Goal: Task Accomplishment & Management: Manage account settings

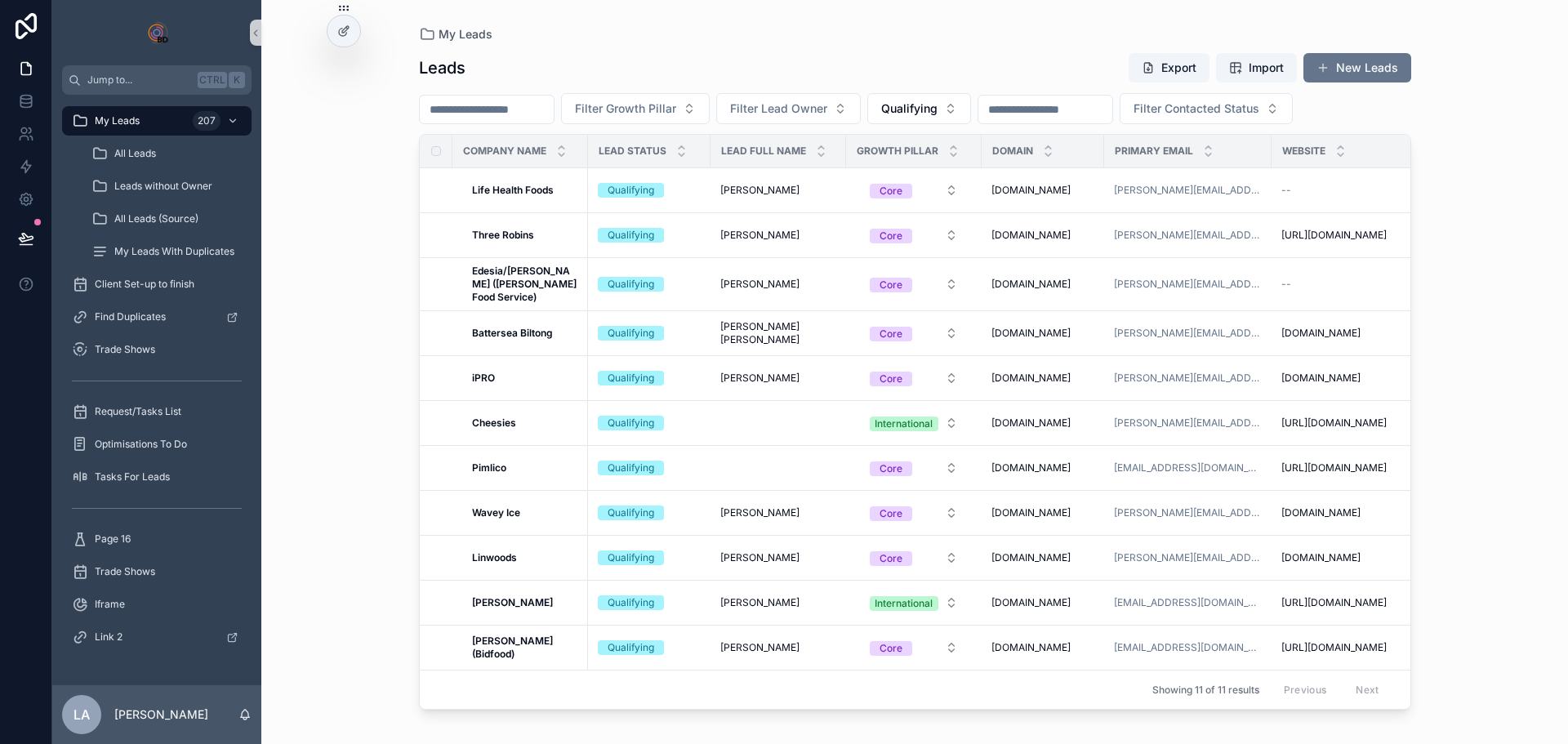
click at [491, 109] on input "scrollable content" at bounding box center [487, 109] width 134 height 23
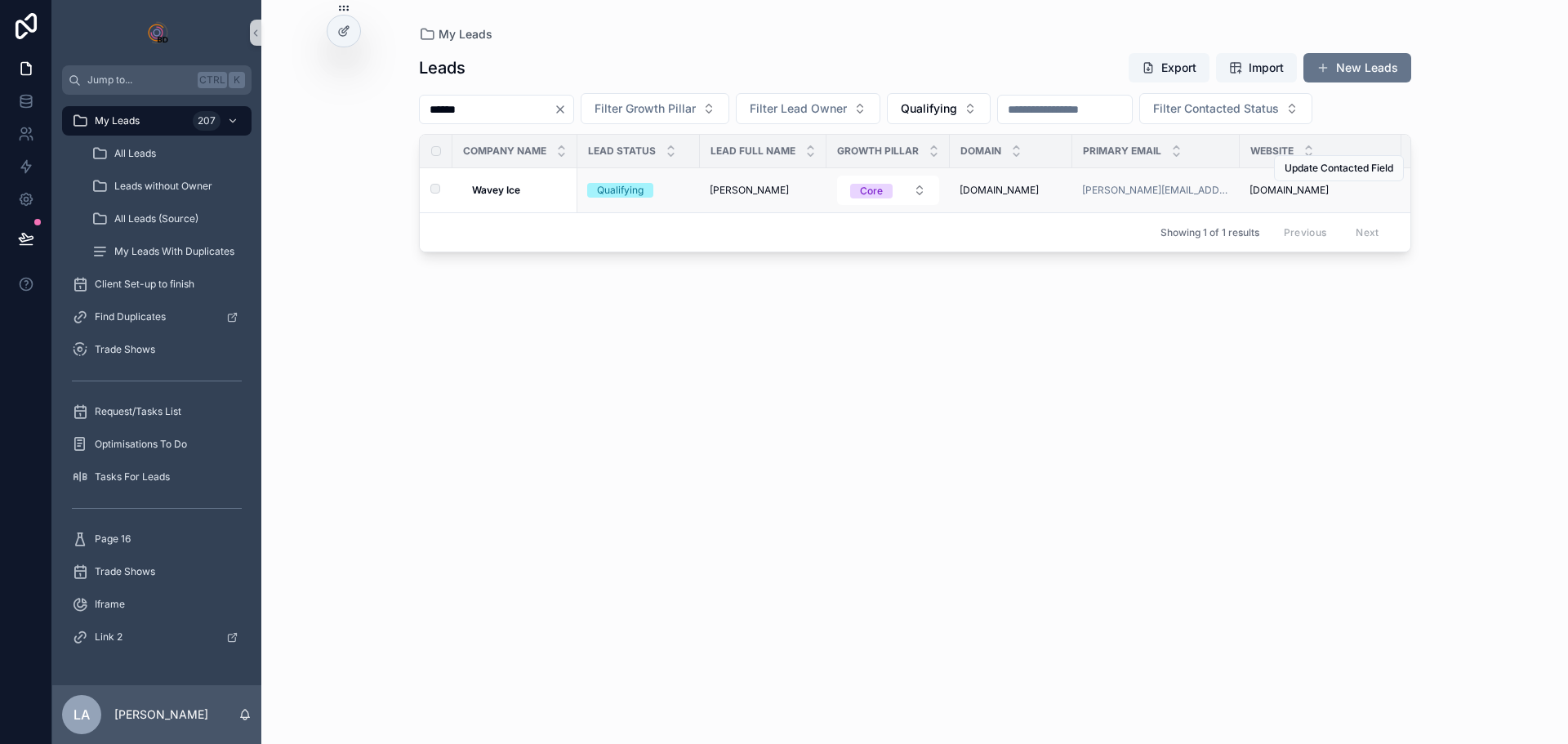
type input "*****"
click at [516, 186] on strong "Wavey Ice" at bounding box center [496, 190] width 49 height 12
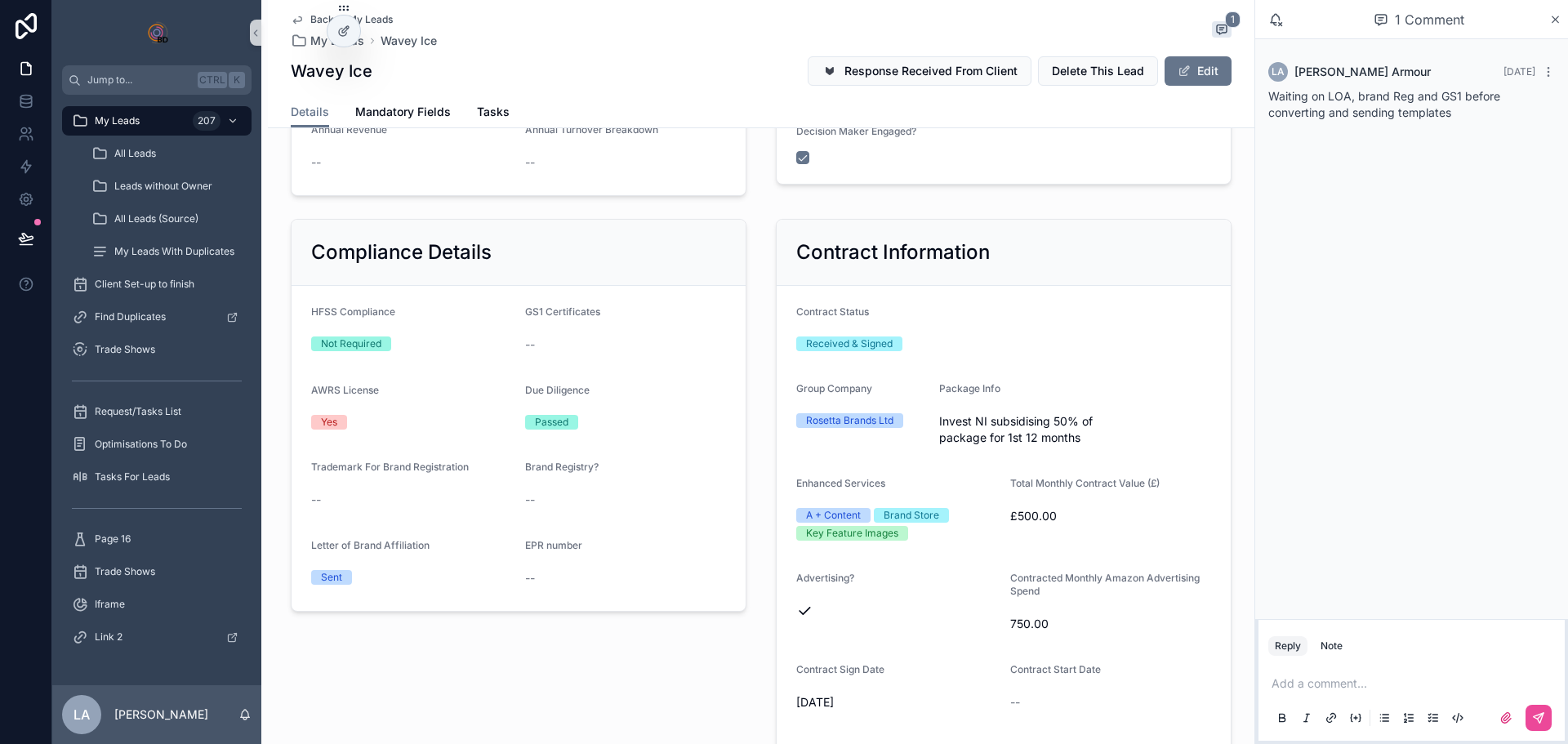
scroll to position [1062, 0]
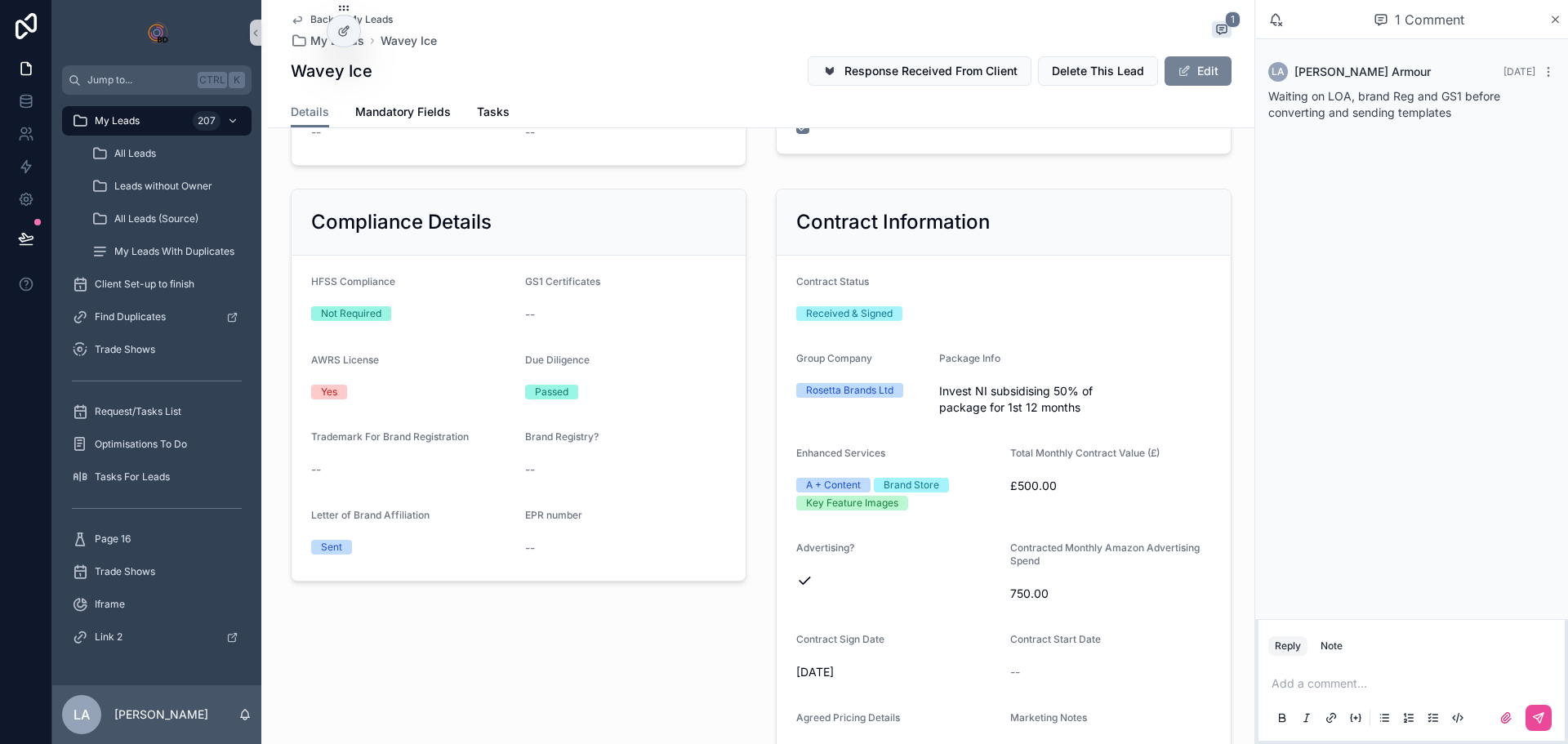
click at [1201, 62] on button "Edit" at bounding box center [1198, 71] width 67 height 29
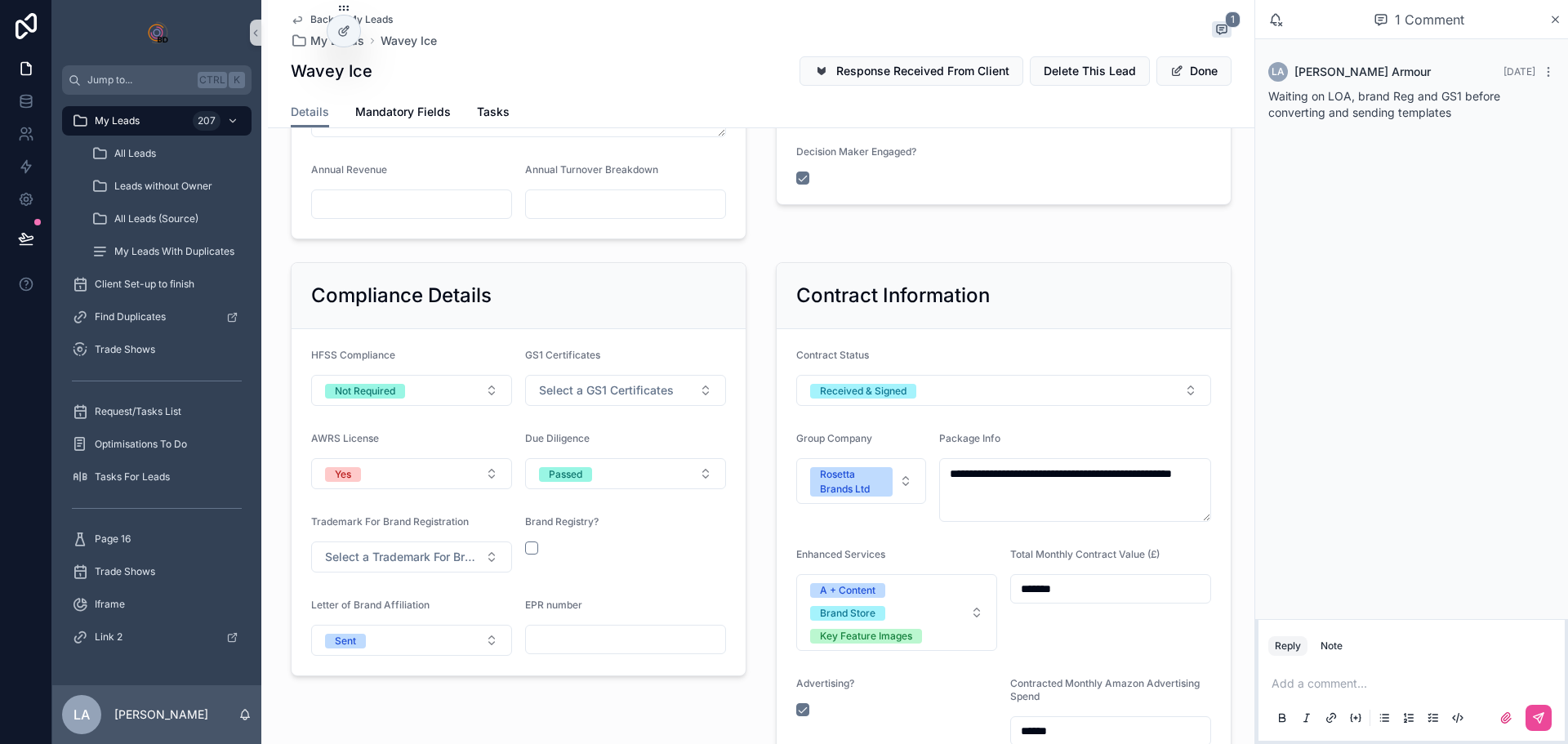
scroll to position [1109, 0]
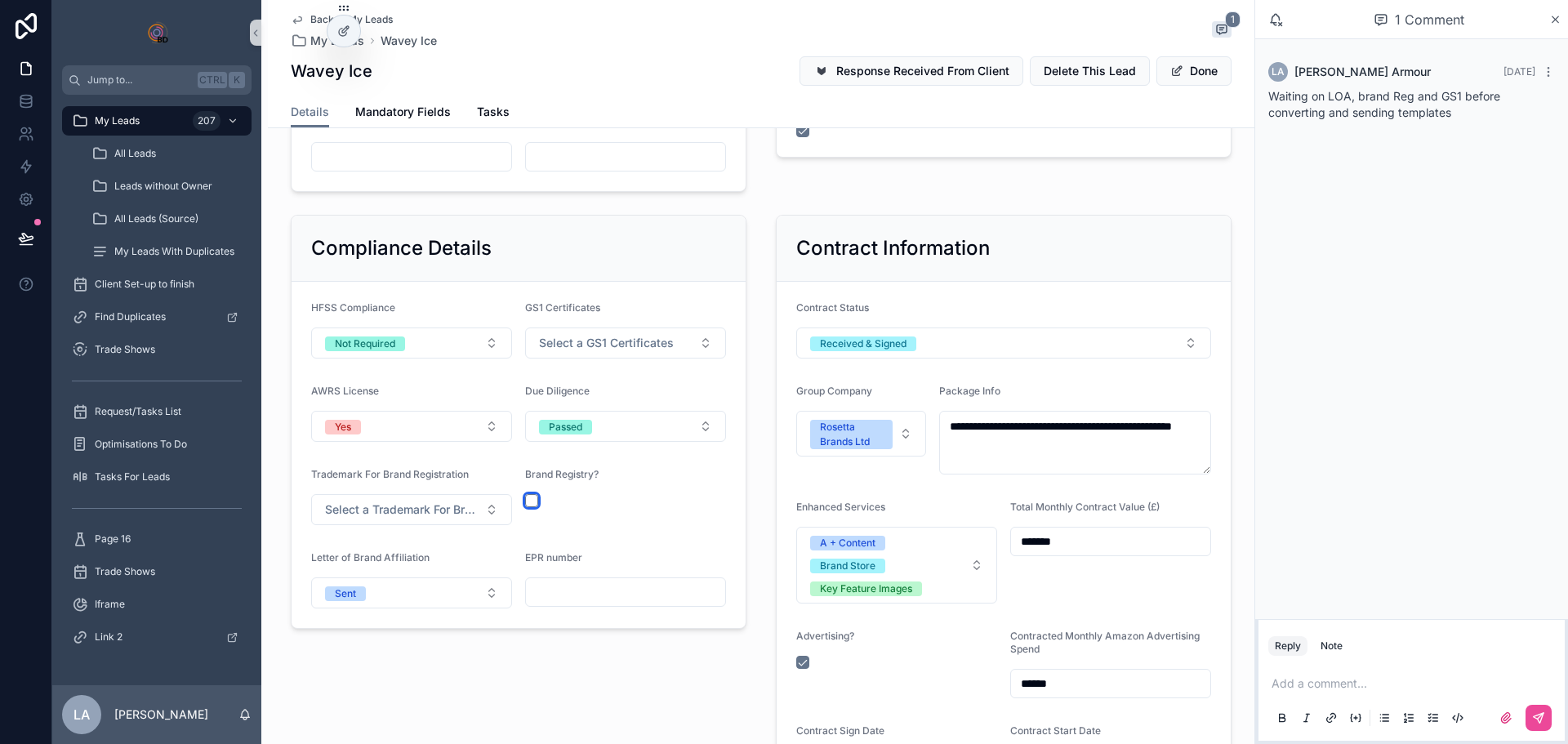
click at [527, 497] on button "scrollable content" at bounding box center [531, 500] width 13 height 13
click at [469, 509] on span "Select a Trademark For Brand Registration" at bounding box center [401, 509] width 154 height 17
click at [412, 575] on div "Has Trademark" at bounding box center [406, 575] width 196 height 25
click at [638, 344] on span "Select a GS1 Certificates" at bounding box center [606, 342] width 135 height 17
click at [589, 410] on div "Yes" at bounding box center [619, 409] width 196 height 25
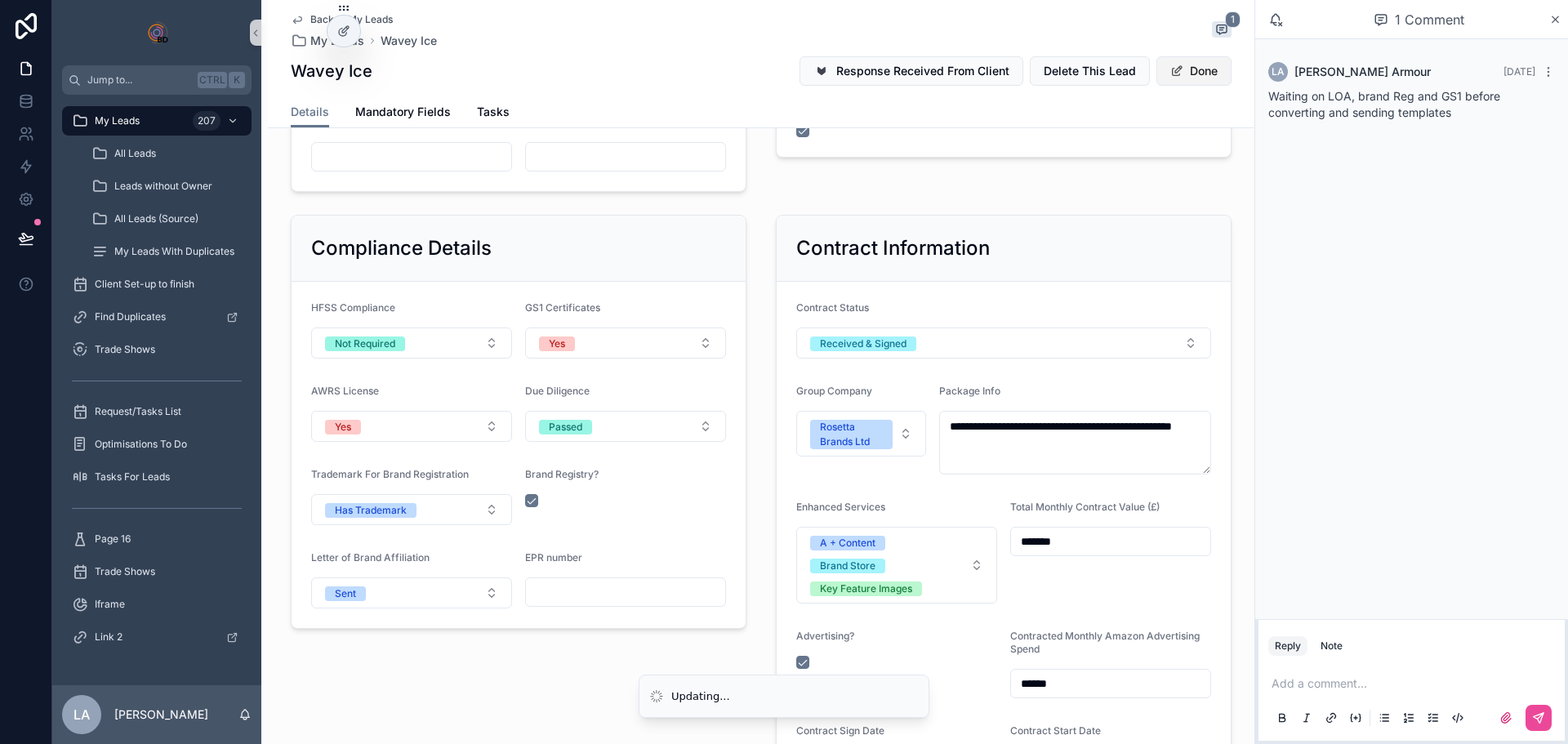
click at [1193, 74] on button "Done" at bounding box center [1193, 71] width 75 height 29
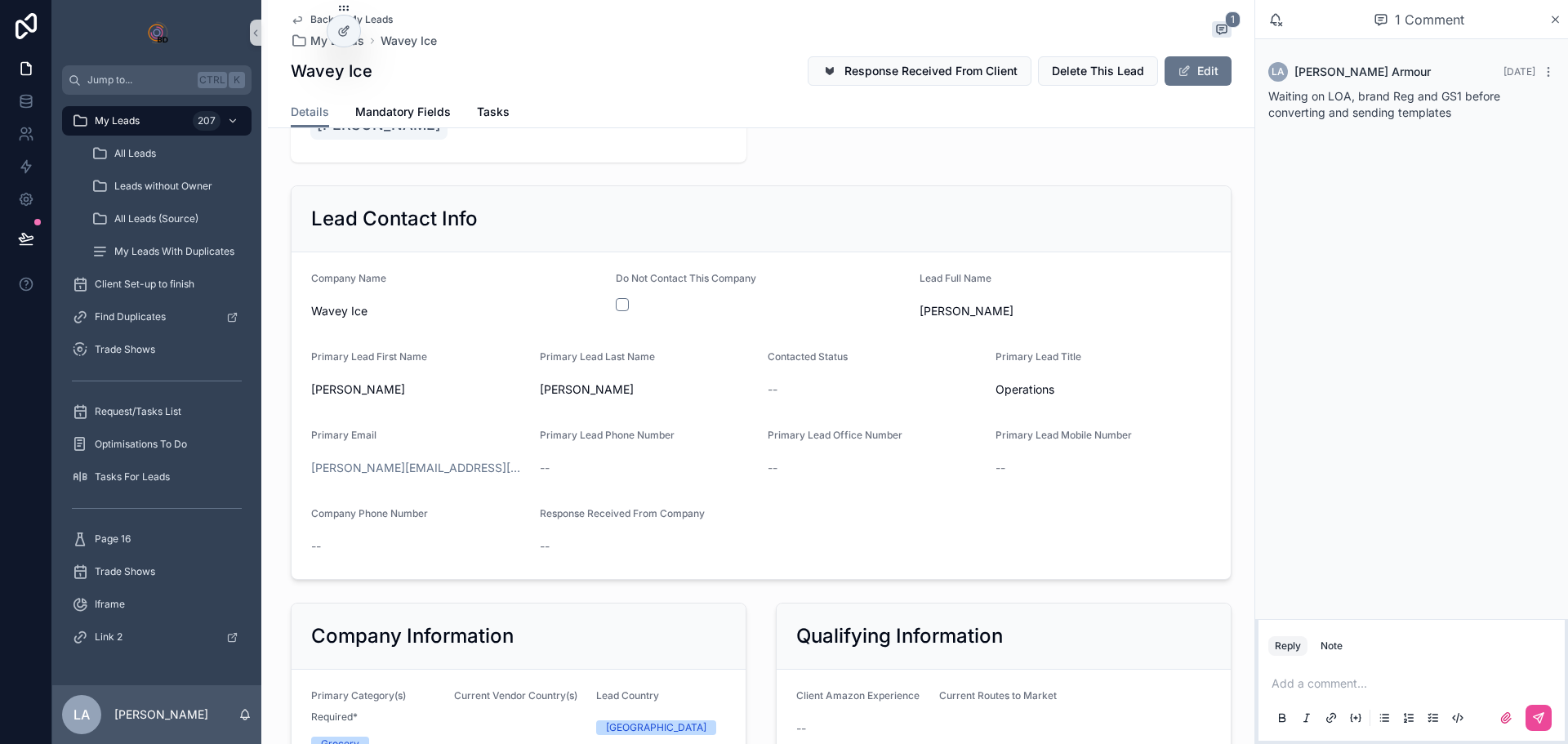
scroll to position [0, 0]
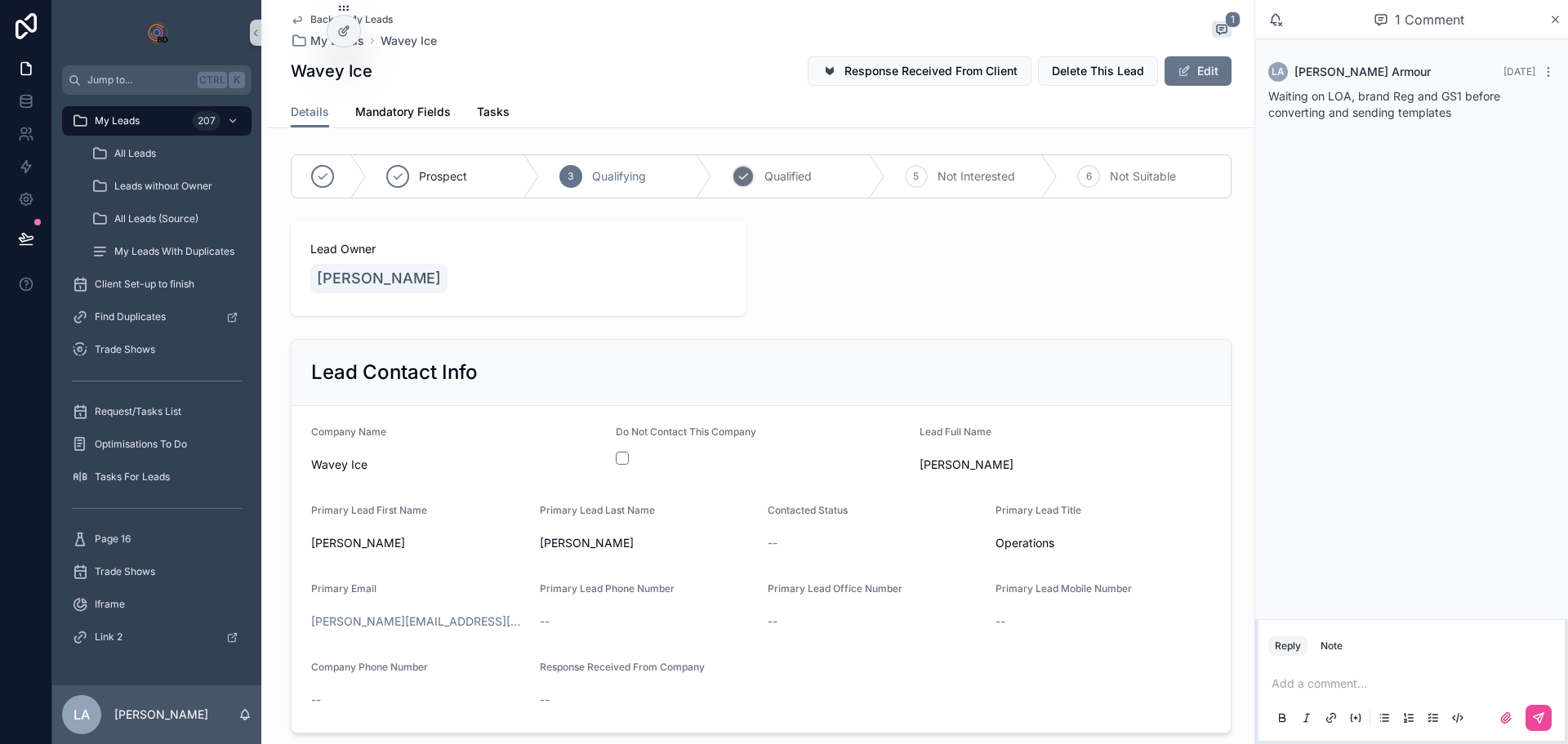
click at [803, 178] on span "Qualified" at bounding box center [788, 177] width 48 height 17
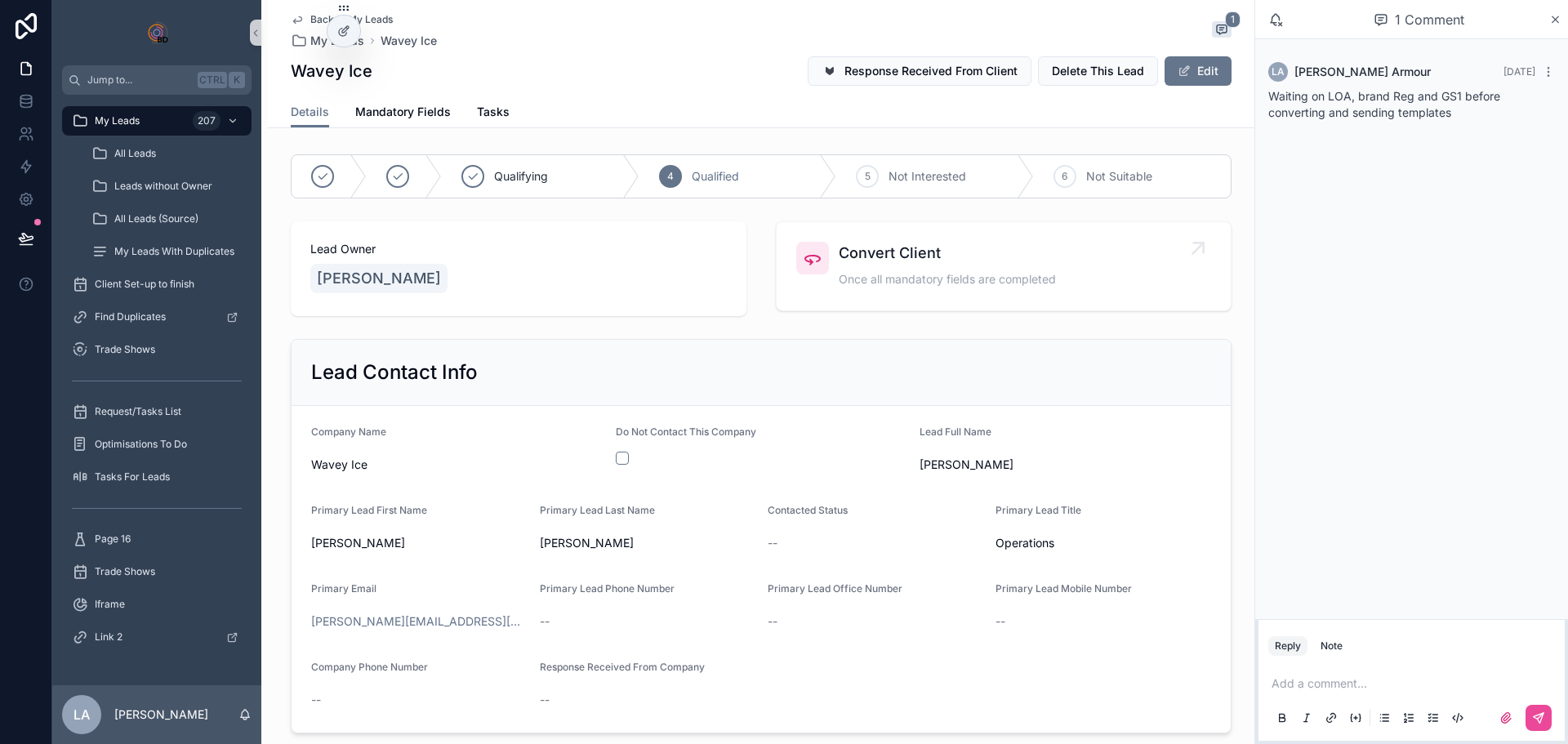
click at [942, 278] on span "Once all mandatory fields are completed" at bounding box center [947, 279] width 217 height 17
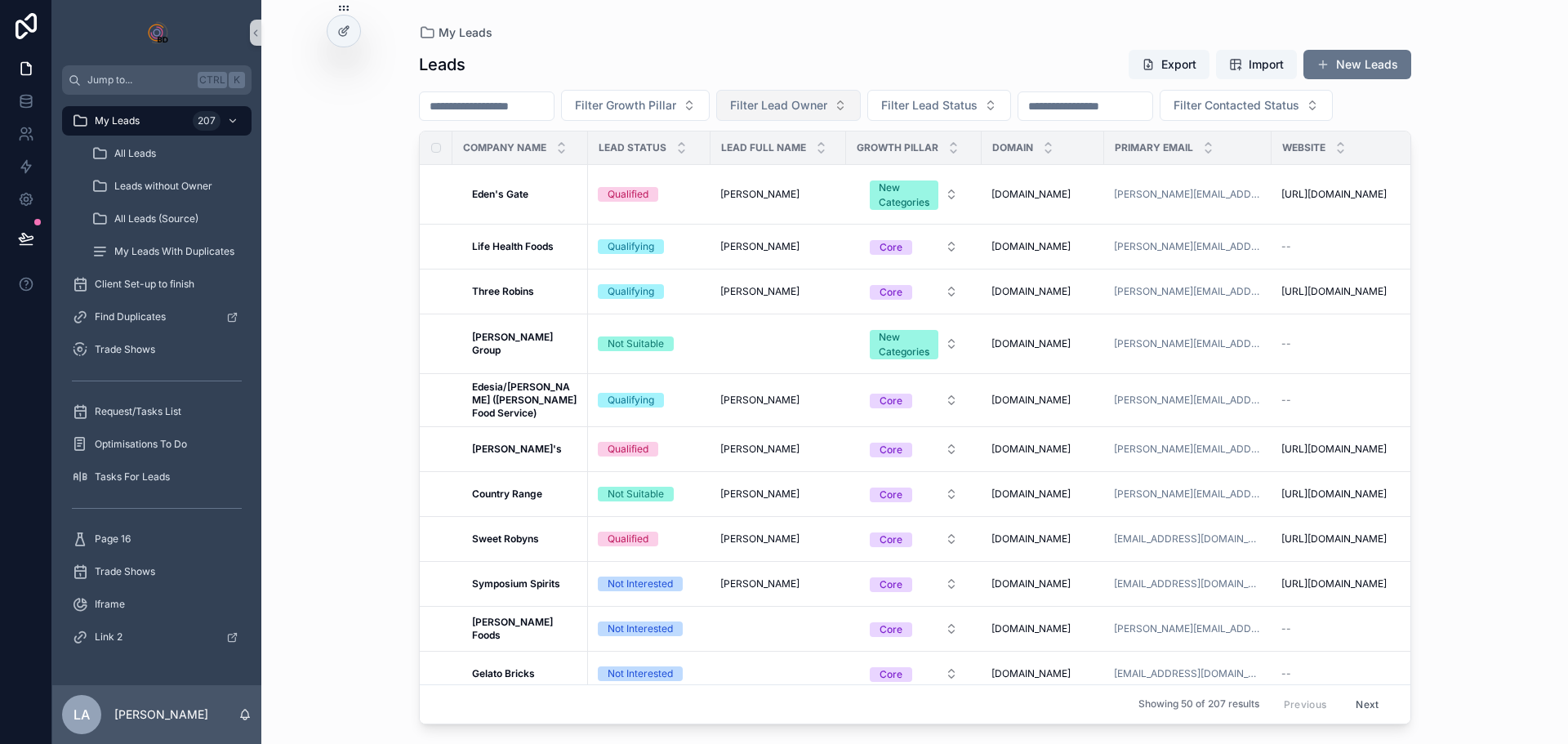
click at [860, 105] on button "Filter Lead Owner" at bounding box center [789, 105] width 145 height 31
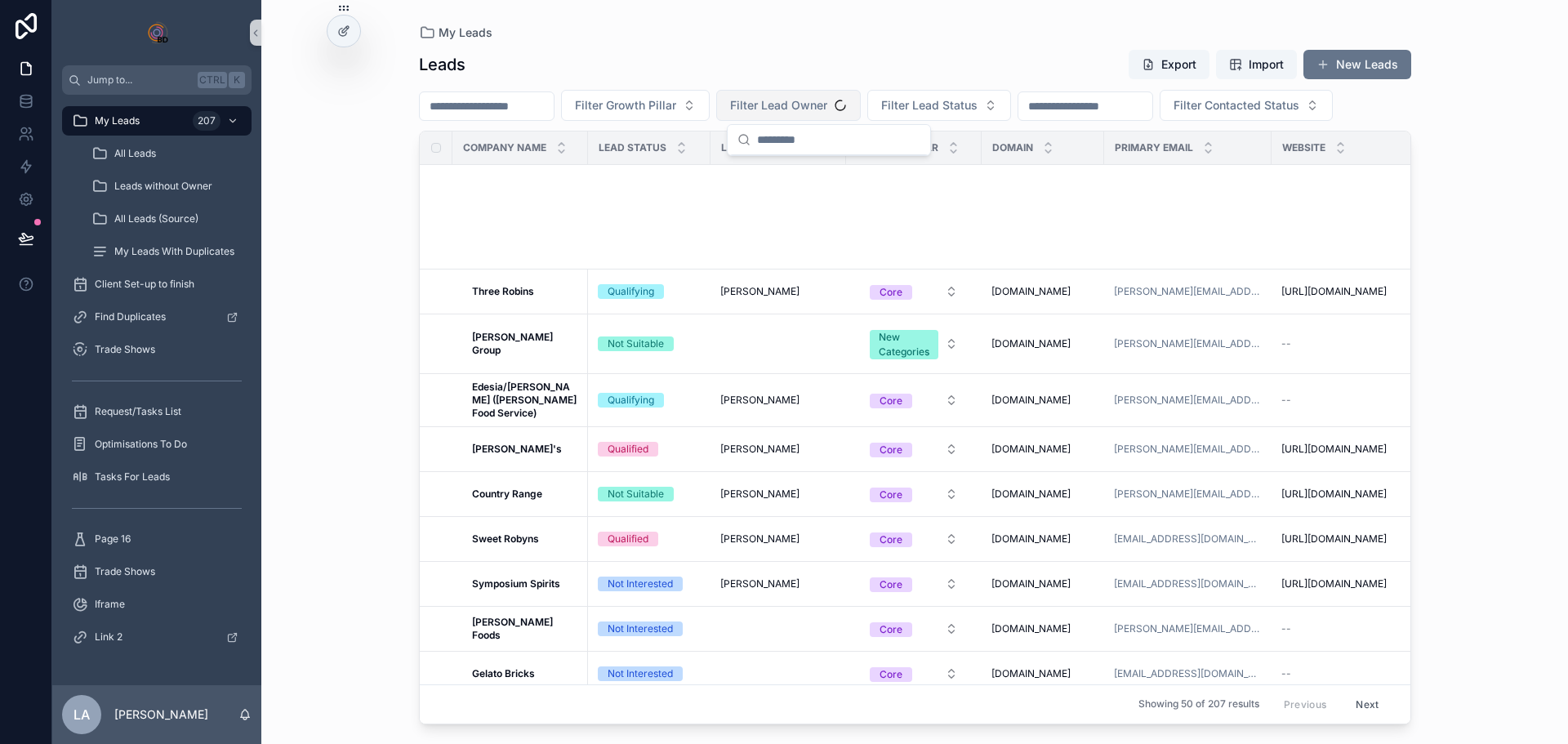
scroll to position [572, 0]
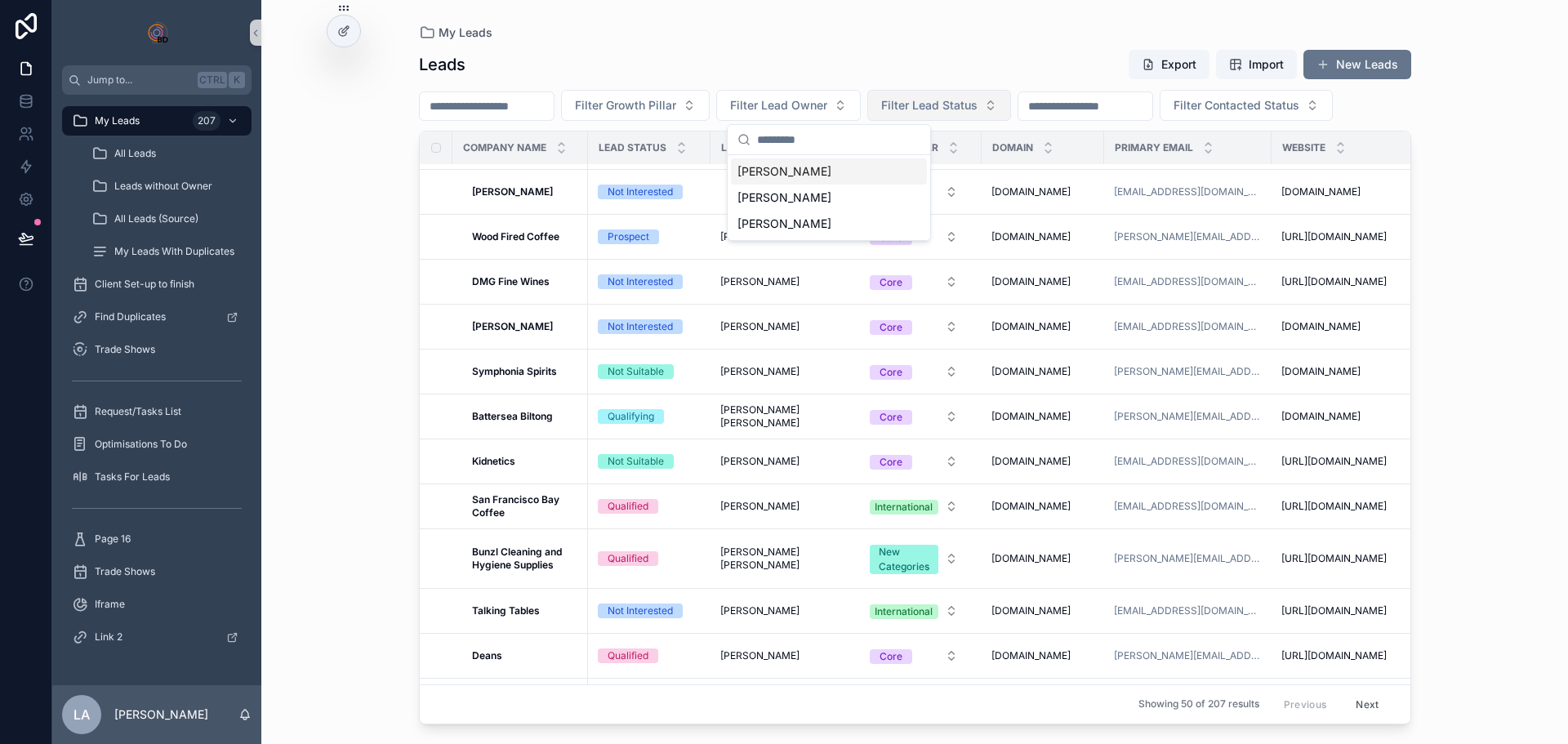
click at [957, 91] on button "Filter Lead Status" at bounding box center [939, 105] width 144 height 31
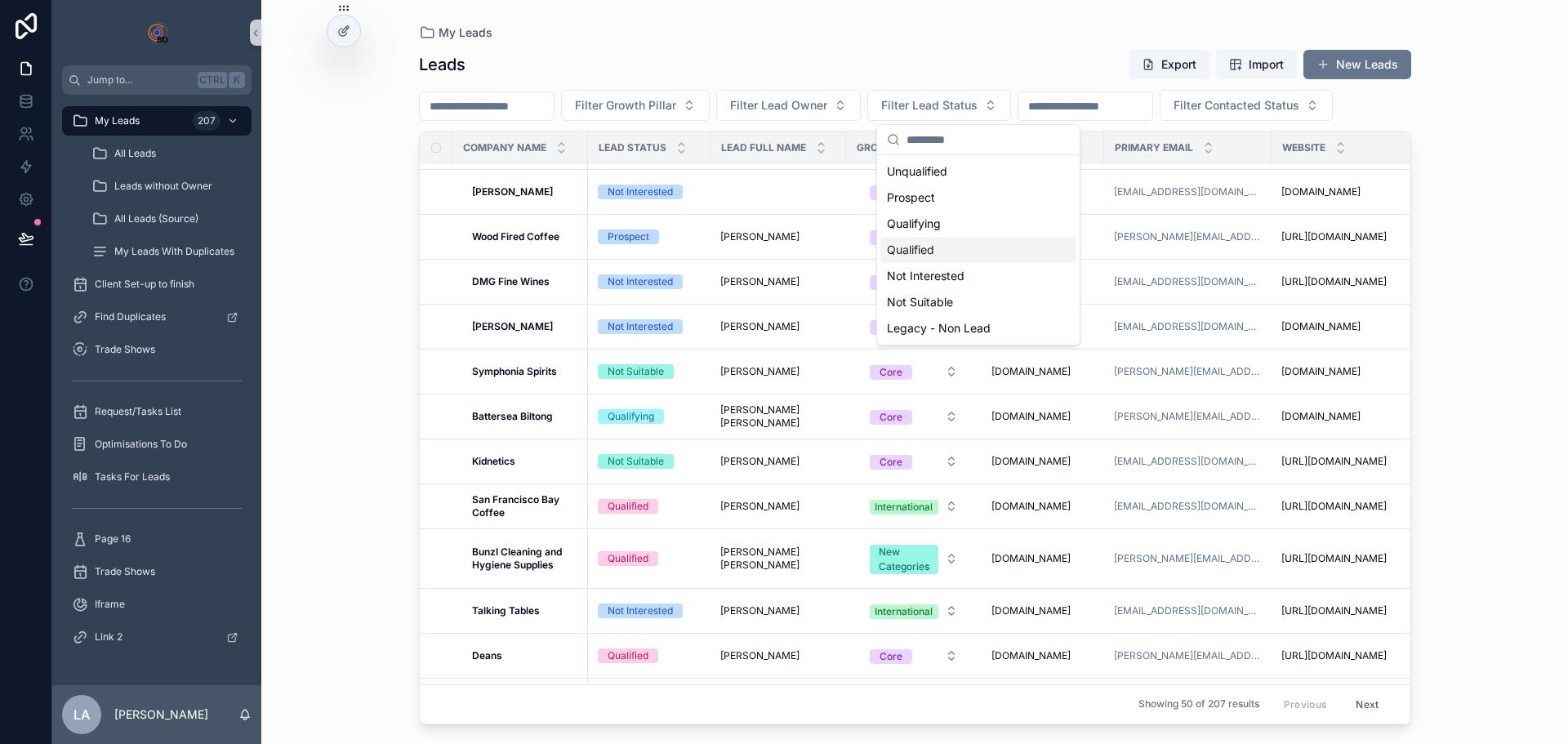
click at [933, 219] on div "Qualifying" at bounding box center [979, 224] width 196 height 26
